Goal: Transaction & Acquisition: Purchase product/service

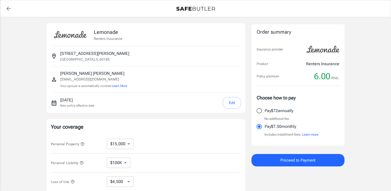
select select "15000"
select select "500"
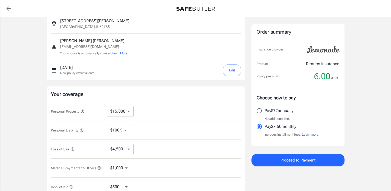
scroll to position [32, 0]
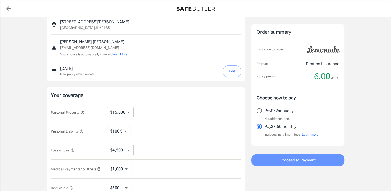
click at [329, 161] on button "Proceed to Payment" at bounding box center [297, 160] width 93 height 12
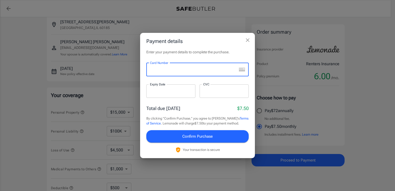
click at [176, 86] on div at bounding box center [170, 90] width 49 height 13
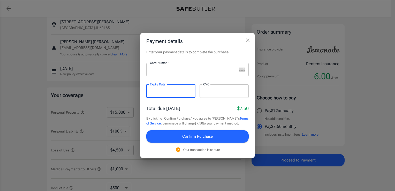
click at [211, 94] on div at bounding box center [223, 90] width 49 height 13
click at [184, 111] on div "Total due today $7.50" at bounding box center [197, 108] width 102 height 7
click at [182, 73] on div at bounding box center [191, 69] width 90 height 13
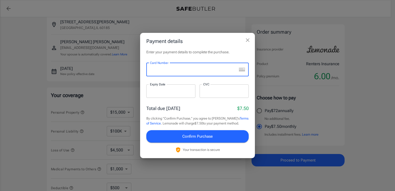
click at [191, 138] on span "Confirm Purchase" at bounding box center [197, 136] width 30 height 7
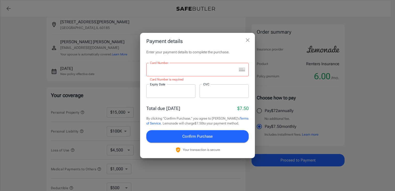
click at [179, 76] on div "Card Number Card Number Card Number is required" at bounding box center [197, 72] width 102 height 19
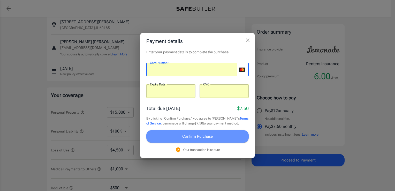
click at [208, 138] on span "Confirm Purchase" at bounding box center [197, 136] width 30 height 7
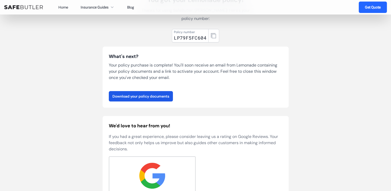
scroll to position [50, 0]
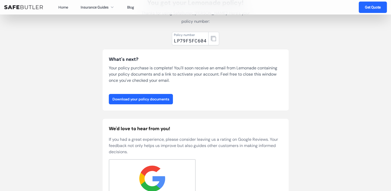
click at [154, 94] on link "Download your policy documents" at bounding box center [141, 99] width 64 height 10
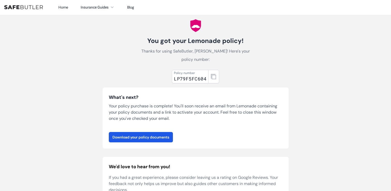
scroll to position [0, 0]
